Goal: Information Seeking & Learning: Understand process/instructions

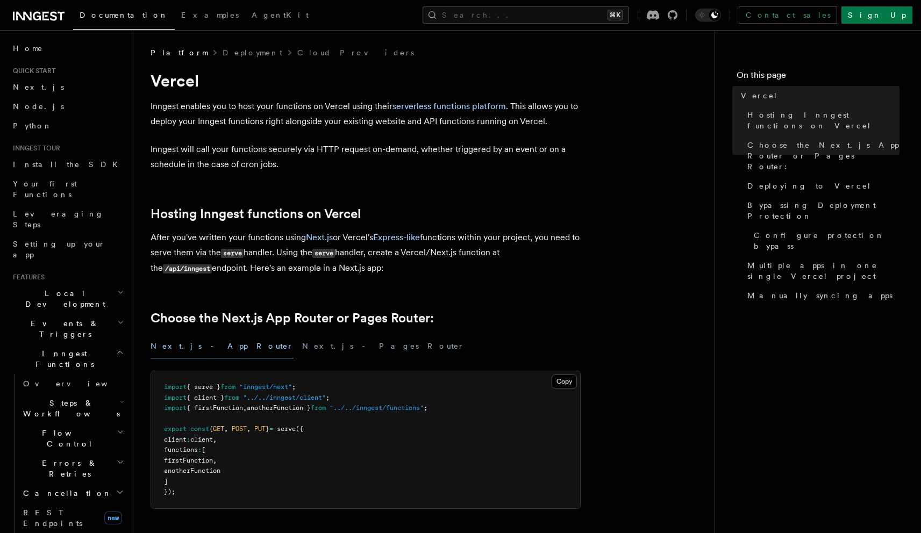
click at [202, 152] on p "Inngest will call your functions securely via HTTP request on-demand, whether t…" at bounding box center [366, 157] width 430 height 30
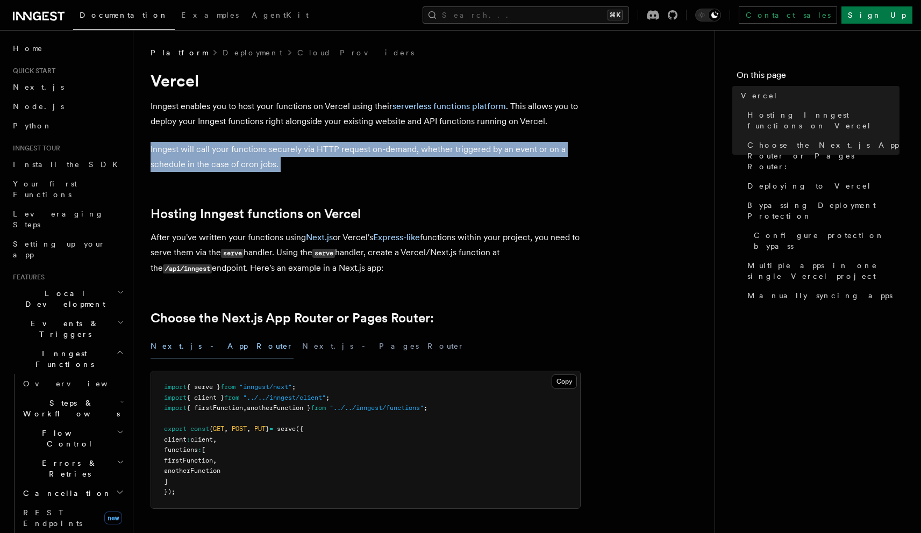
click at [202, 152] on p "Inngest will call your functions securely via HTTP request on-demand, whether t…" at bounding box center [366, 157] width 430 height 30
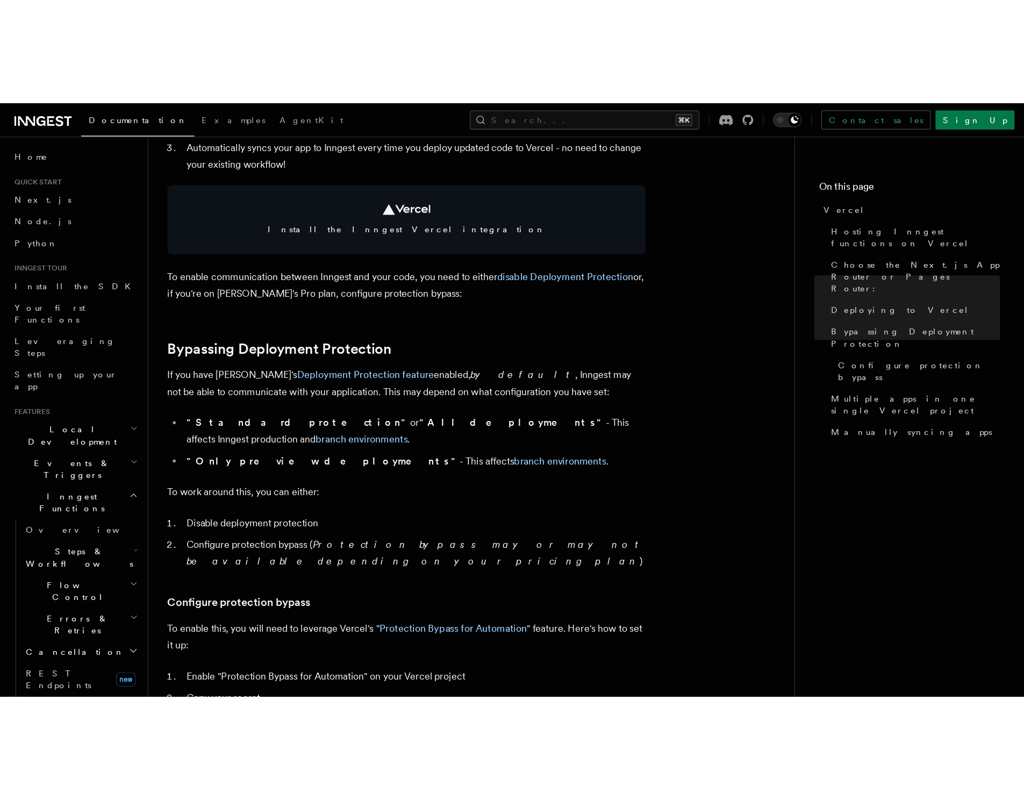
scroll to position [633, 0]
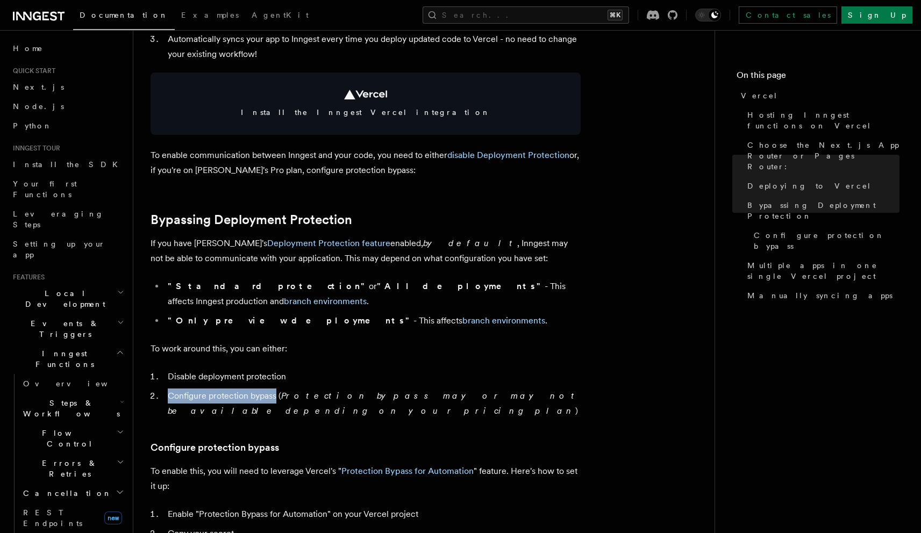
drag, startPoint x: 168, startPoint y: 383, endPoint x: 276, endPoint y: 379, distance: 108.7
click at [276, 389] on li "Configure protection bypass ( Protection bypass may or may not be available dep…" at bounding box center [372, 404] width 416 height 30
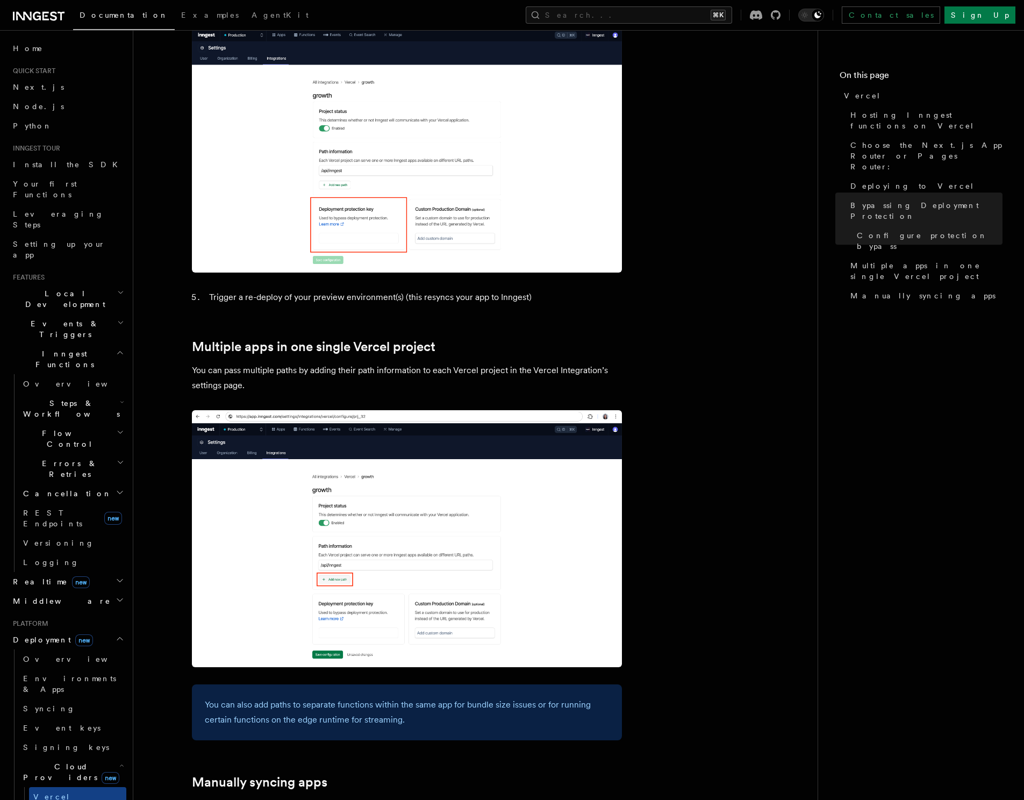
scroll to position [1333, 0]
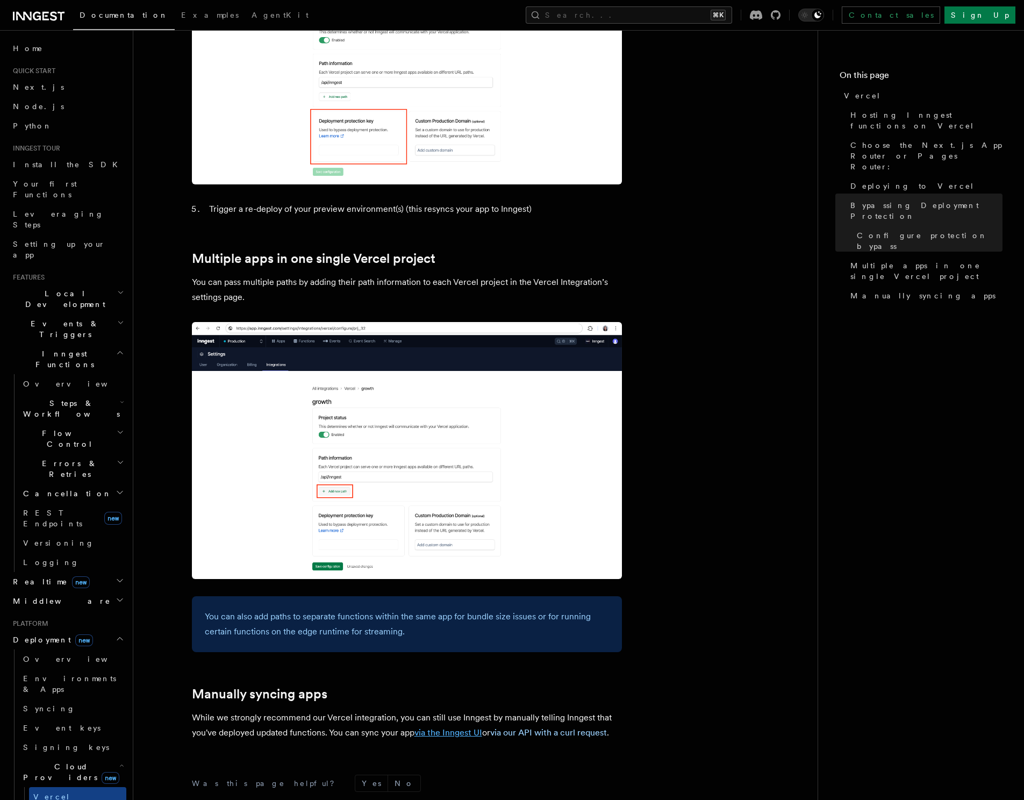
click at [454, 533] on link "via the Inngest UI" at bounding box center [448, 732] width 68 height 10
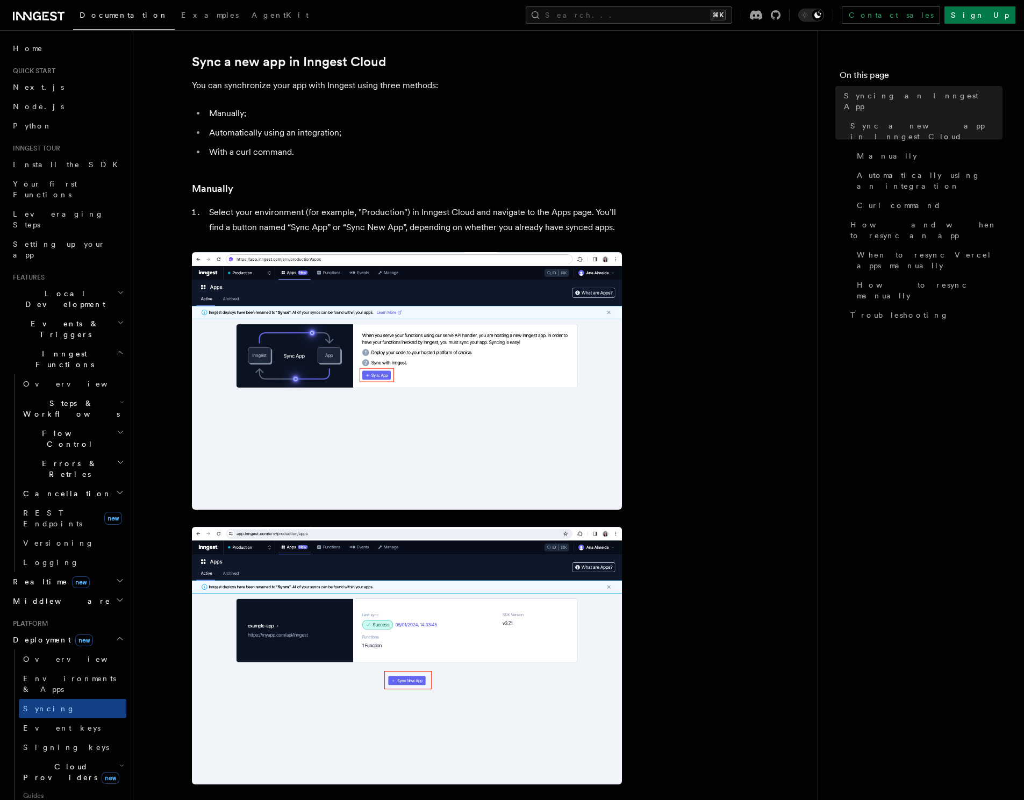
scroll to position [112, 0]
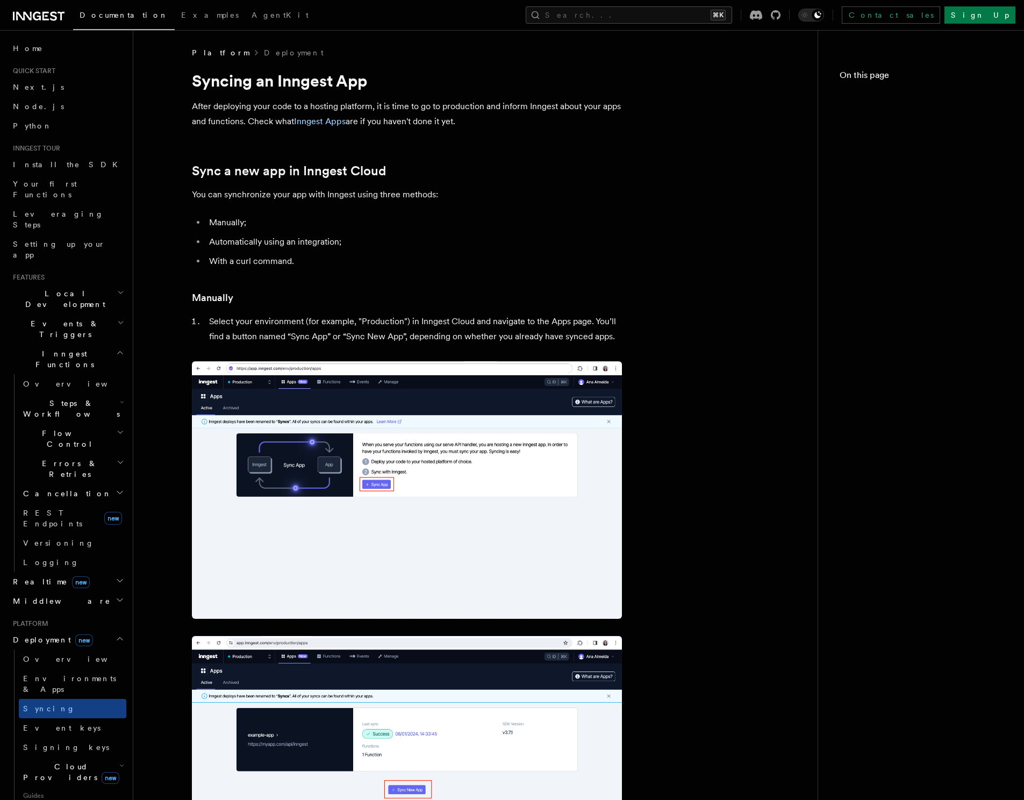
scroll to position [8, 0]
